Goal: Contribute content: Add original content to the website for others to see

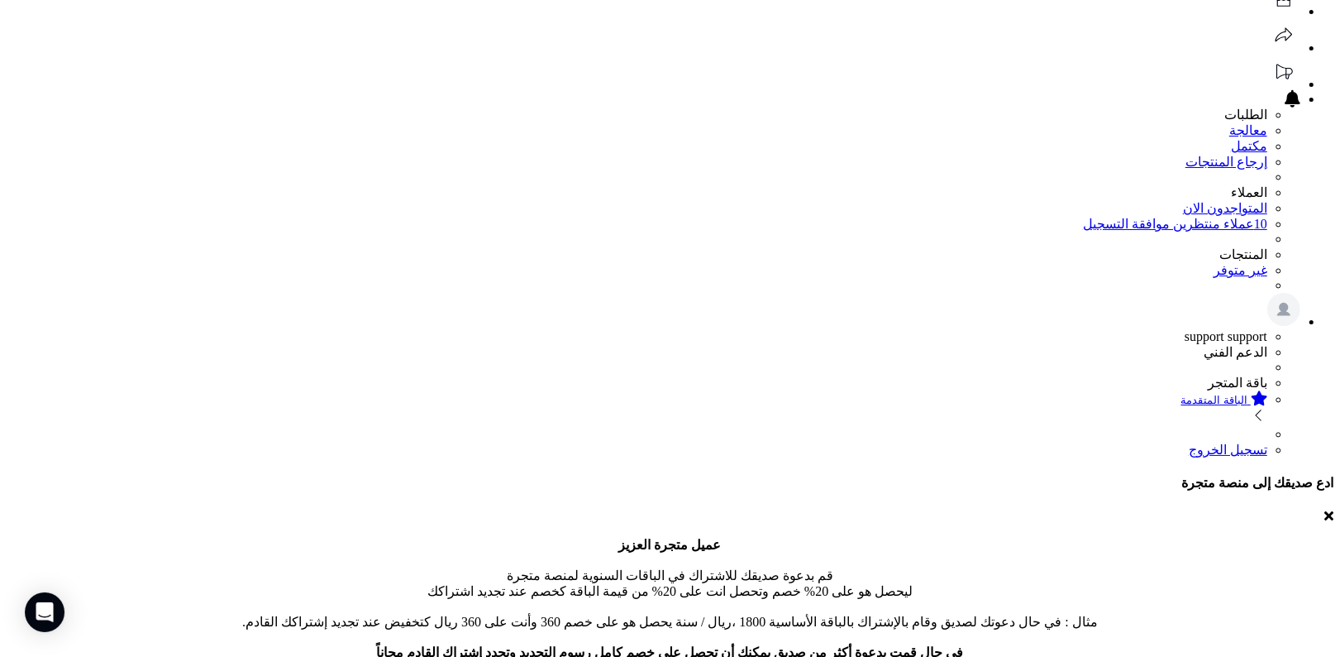
scroll to position [275, 0]
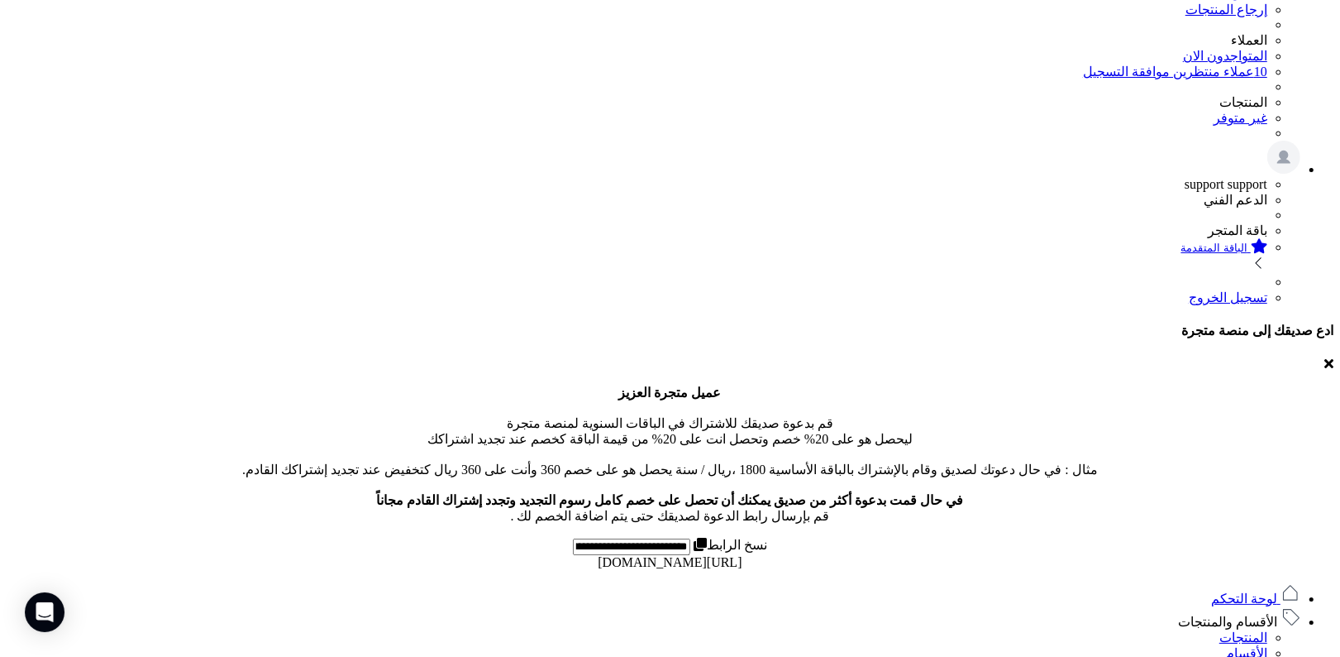
click at [1205, 614] on link "الأقسام والمنتجات" at bounding box center [1239, 621] width 122 height 14
click at [1244, 646] on link "الأقسام" at bounding box center [1246, 653] width 41 height 14
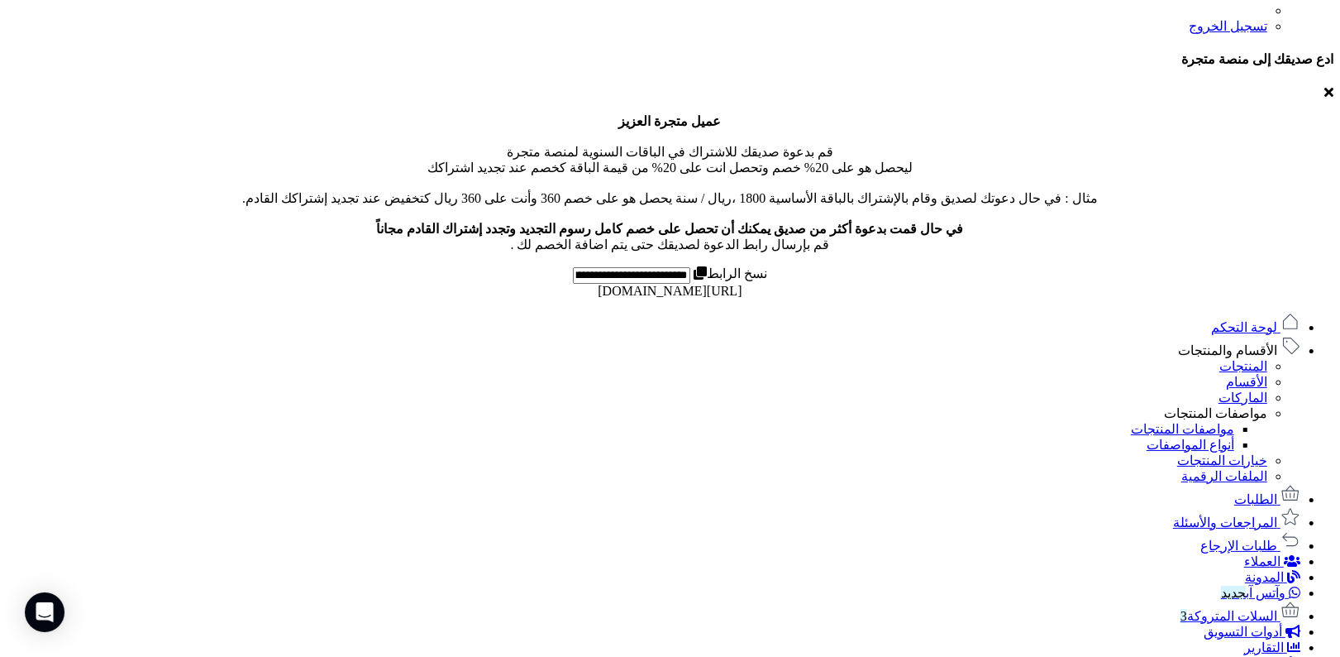
scroll to position [563, 0]
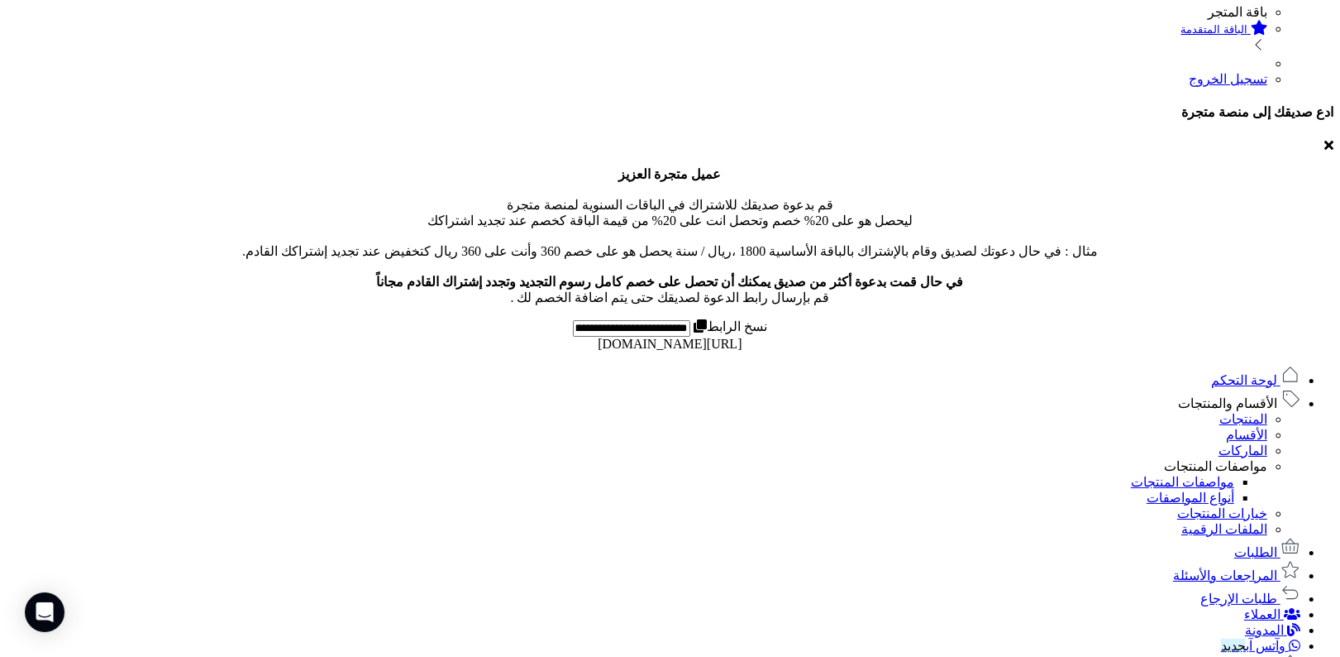
scroll to position [519, 0]
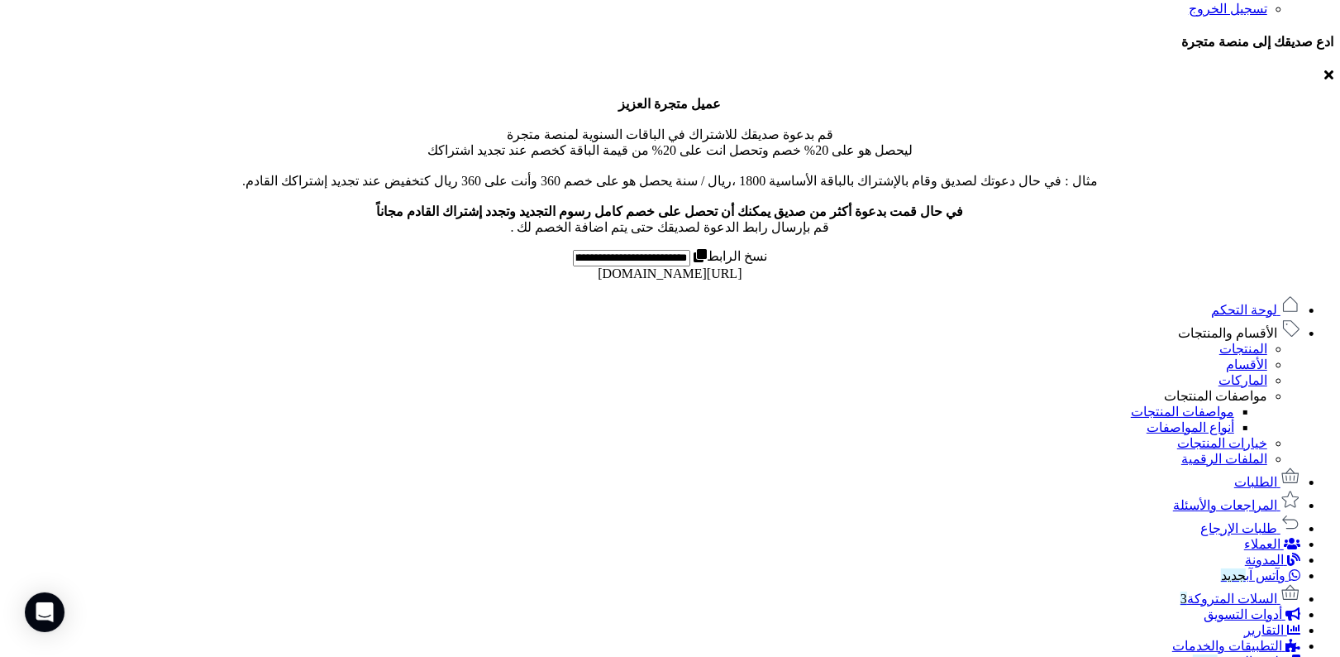
scroll to position [536, 0]
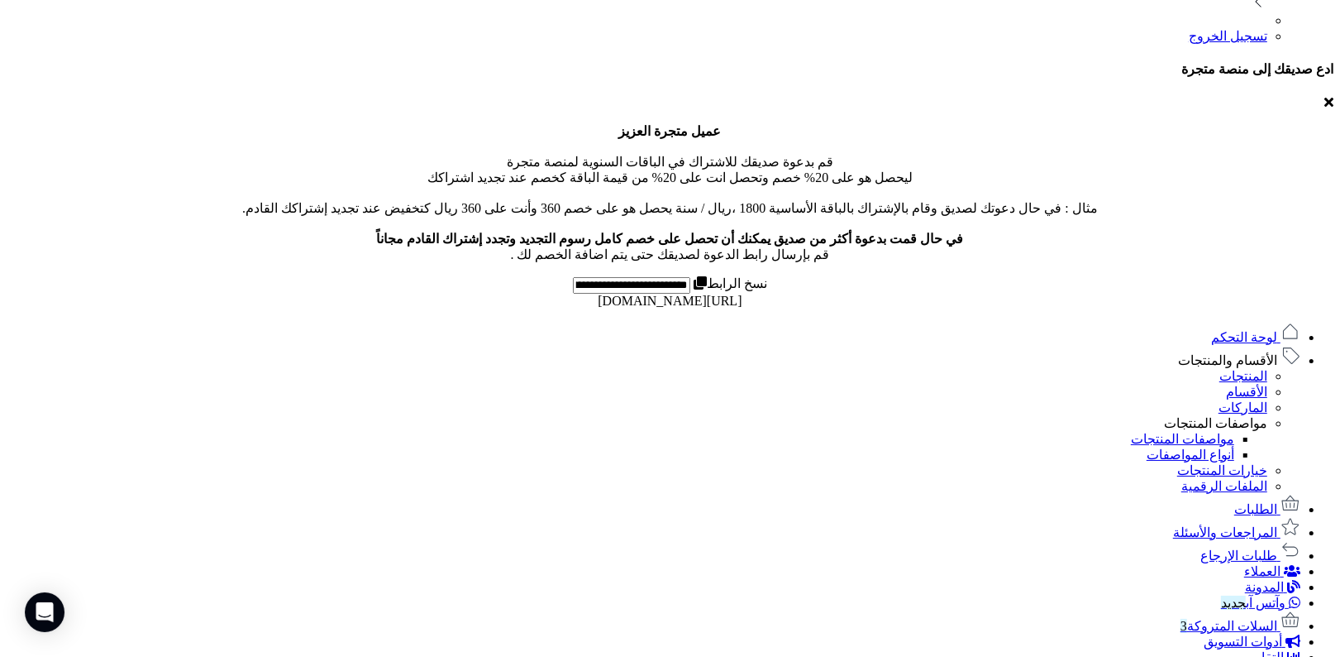
click at [1239, 369] on link "المنتجات" at bounding box center [1244, 376] width 48 height 14
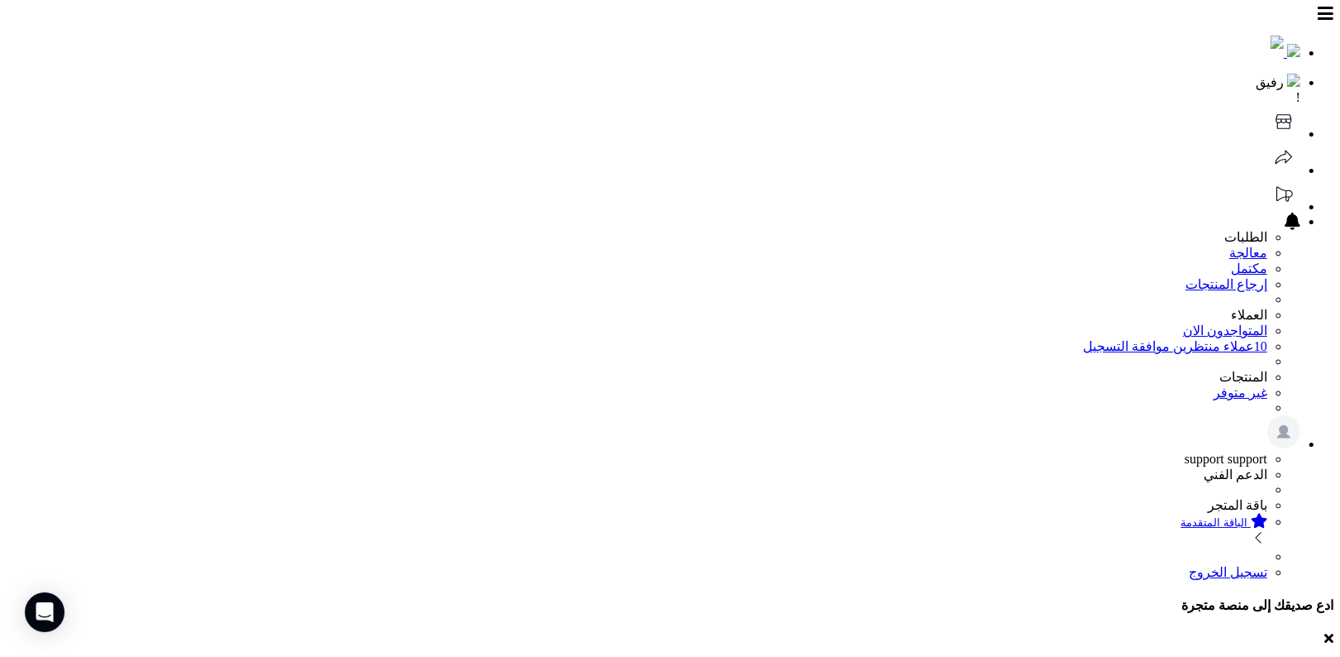
scroll to position [216, 0]
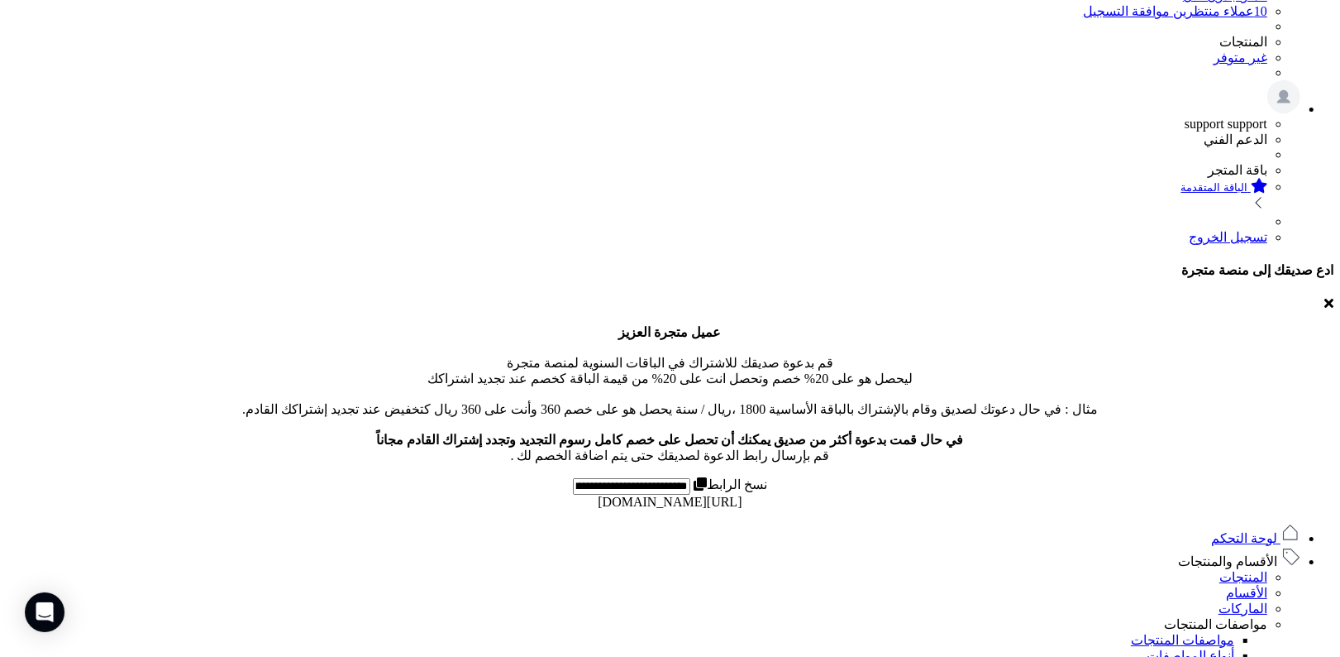
scroll to position [394, 0]
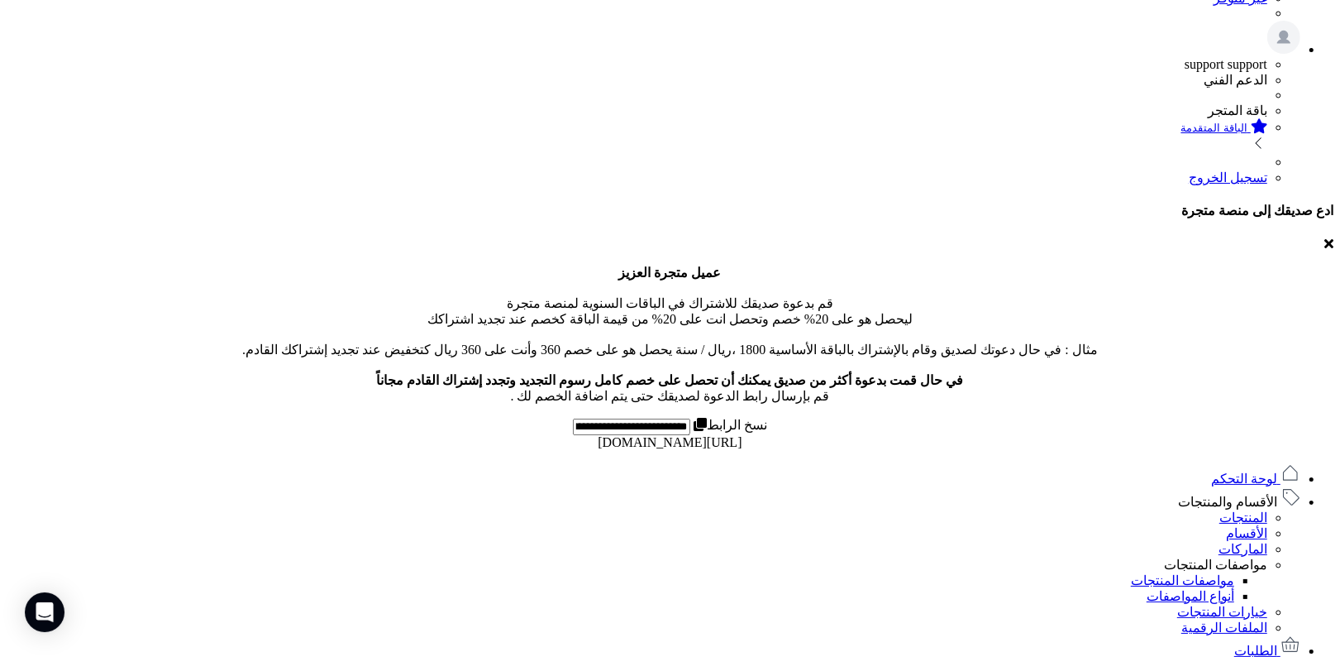
type input "**********"
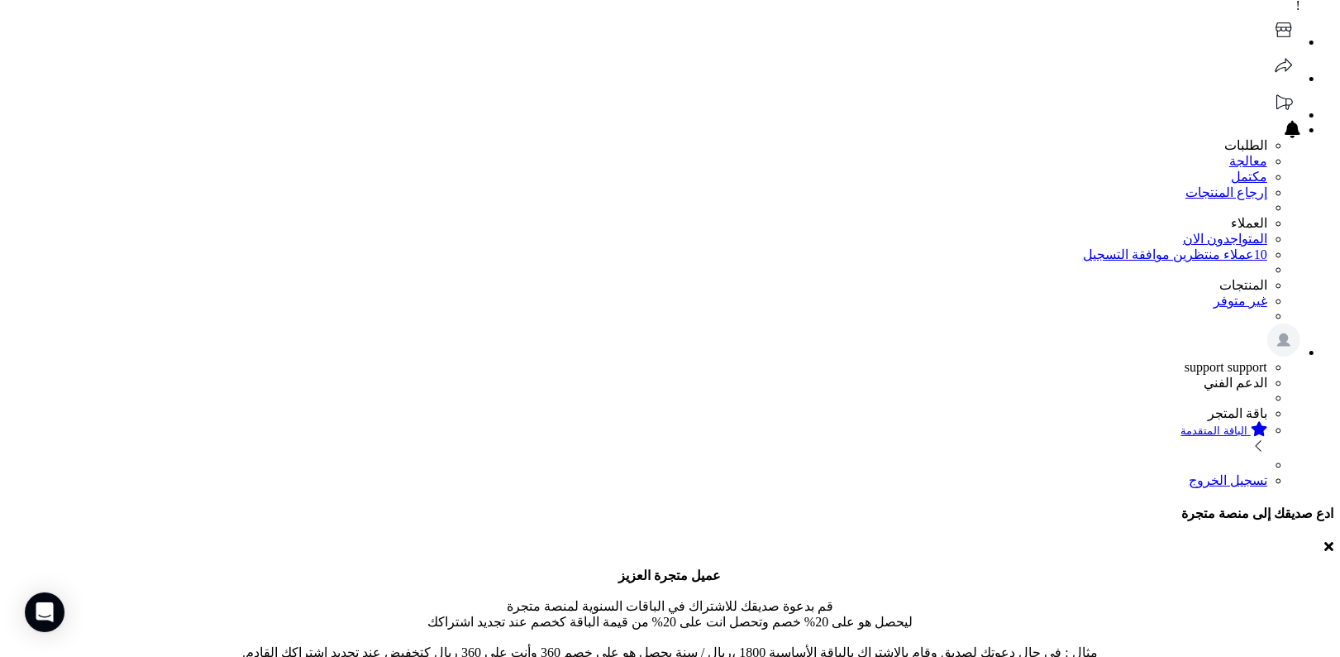
scroll to position [0, 0]
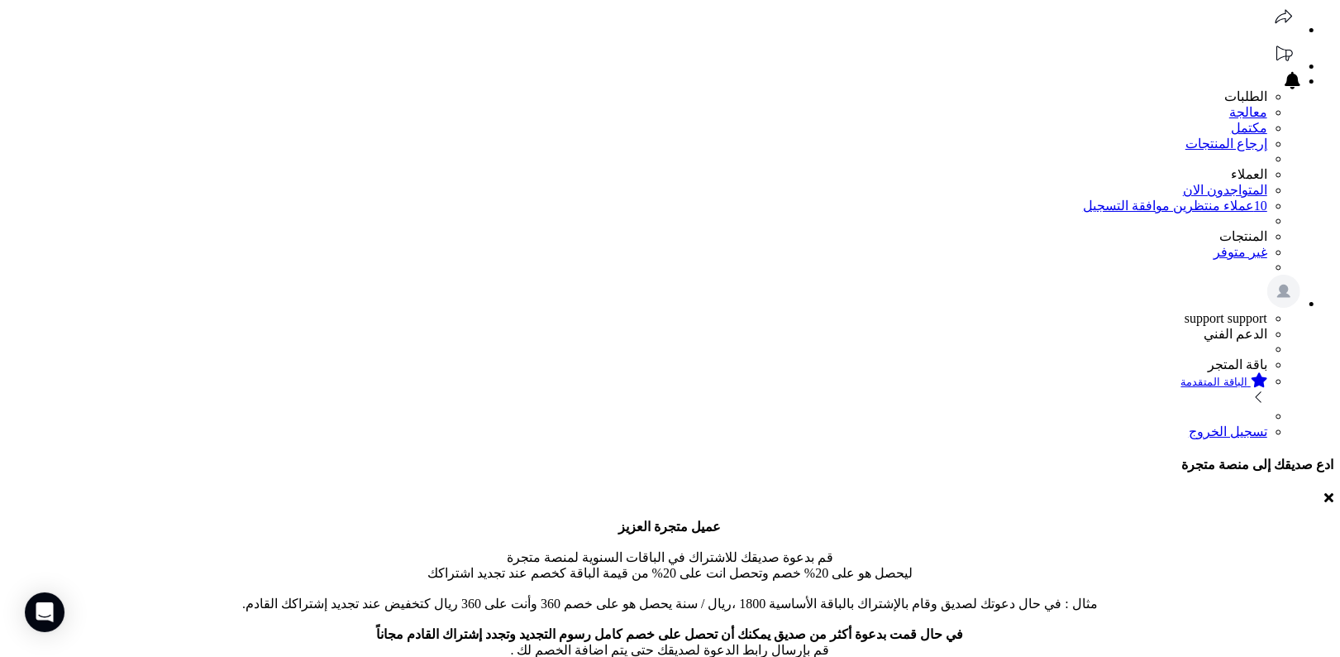
scroll to position [349, 0]
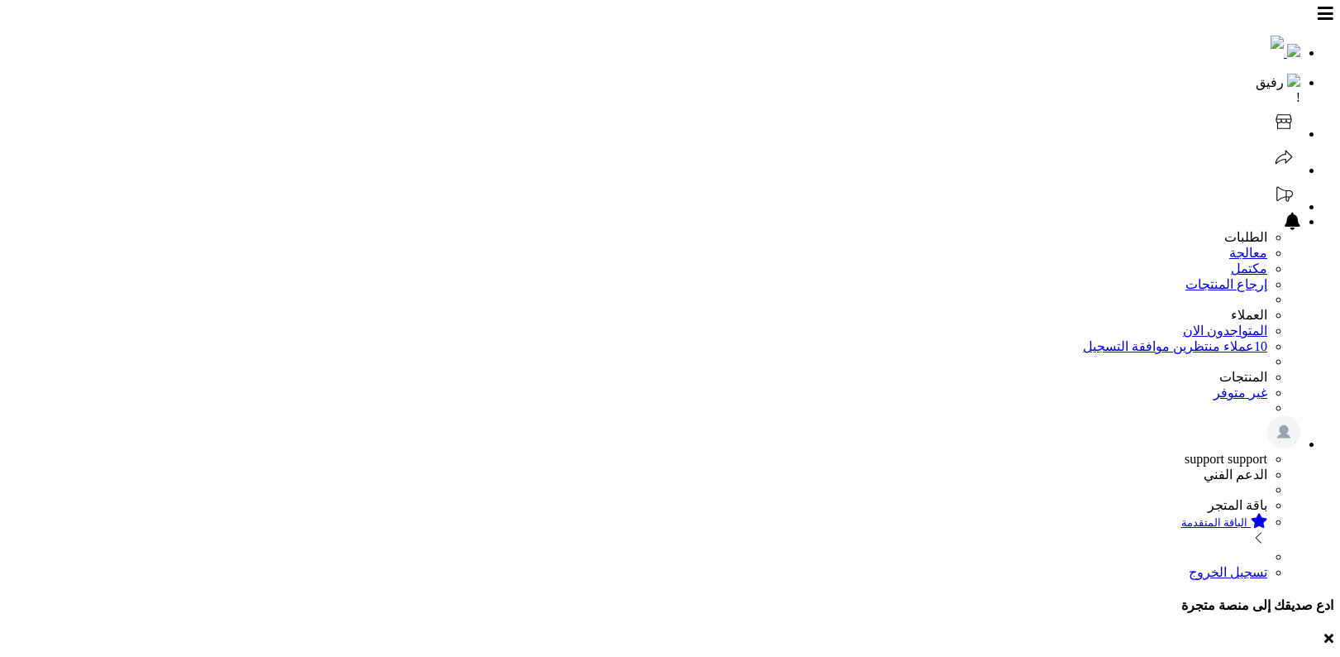
scroll to position [347, 0]
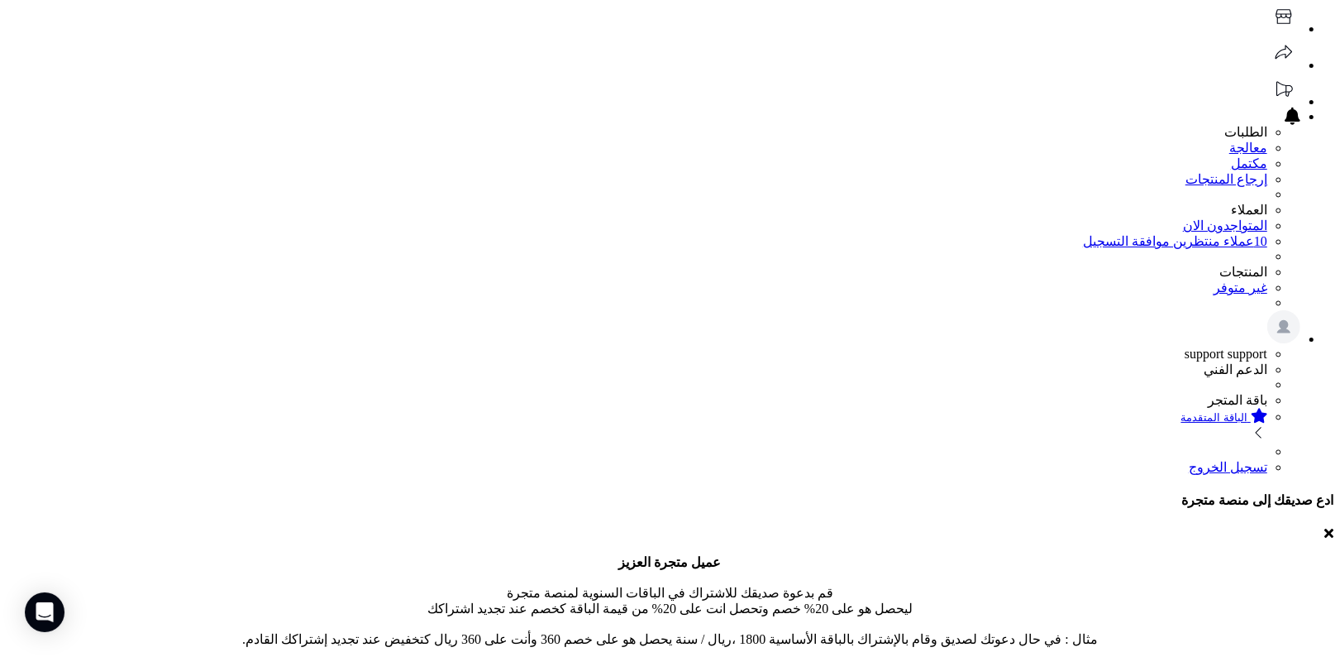
scroll to position [0, 0]
